Goal: Complete application form

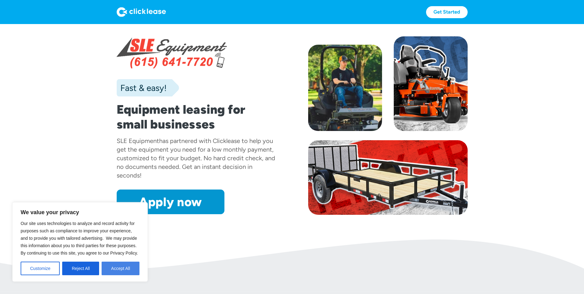
click at [120, 267] on button "Accept All" at bounding box center [121, 268] width 38 height 14
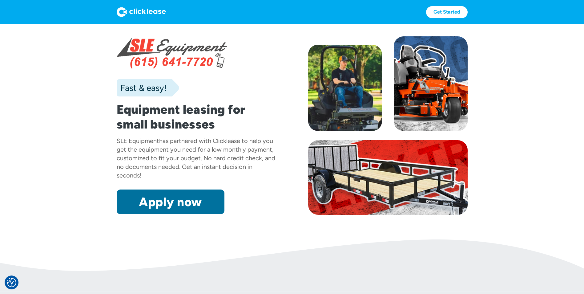
click at [164, 202] on link "Apply now" at bounding box center [171, 201] width 108 height 25
